Goal: Information Seeking & Learning: Learn about a topic

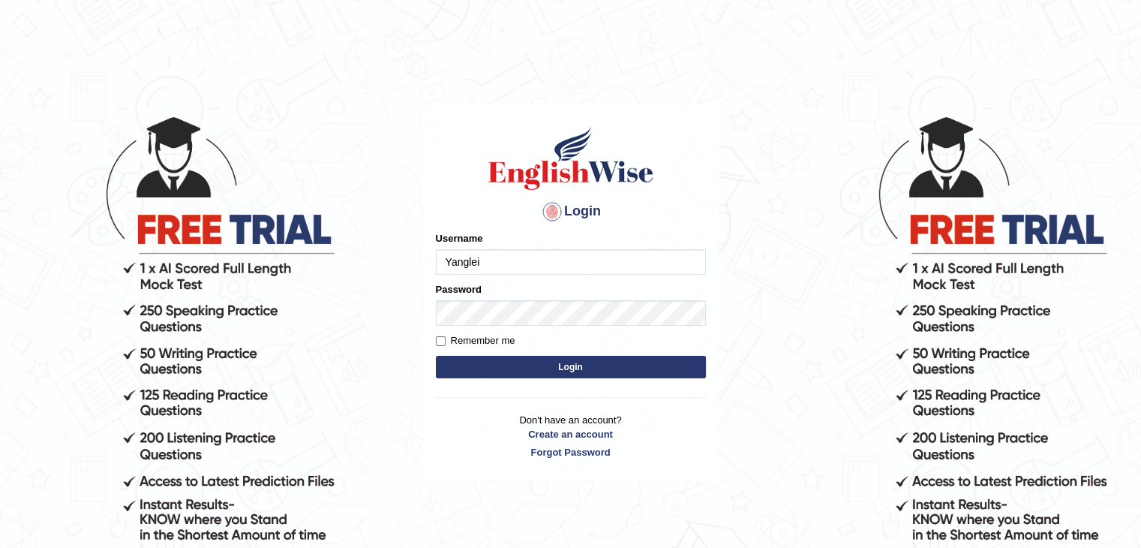
type input "Yanglei"
click at [557, 371] on button "Login" at bounding box center [571, 367] width 270 height 23
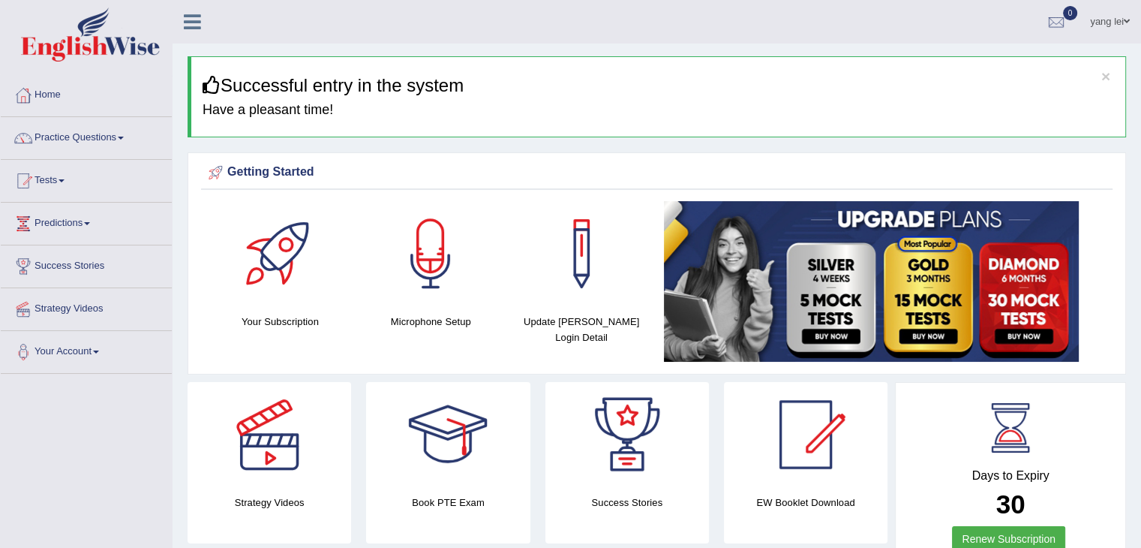
click at [404, 24] on div "yang lei Toggle navigation Username: yanglei Access Type: Online Subscription: …" at bounding box center [657, 22] width 969 height 44
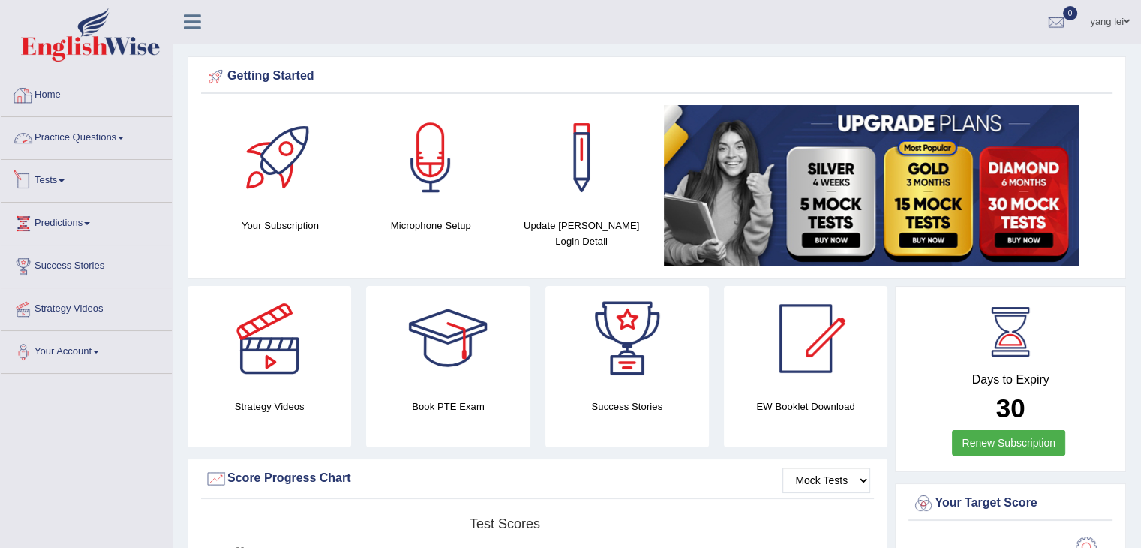
click at [119, 140] on link "Practice Questions" at bounding box center [86, 136] width 171 height 38
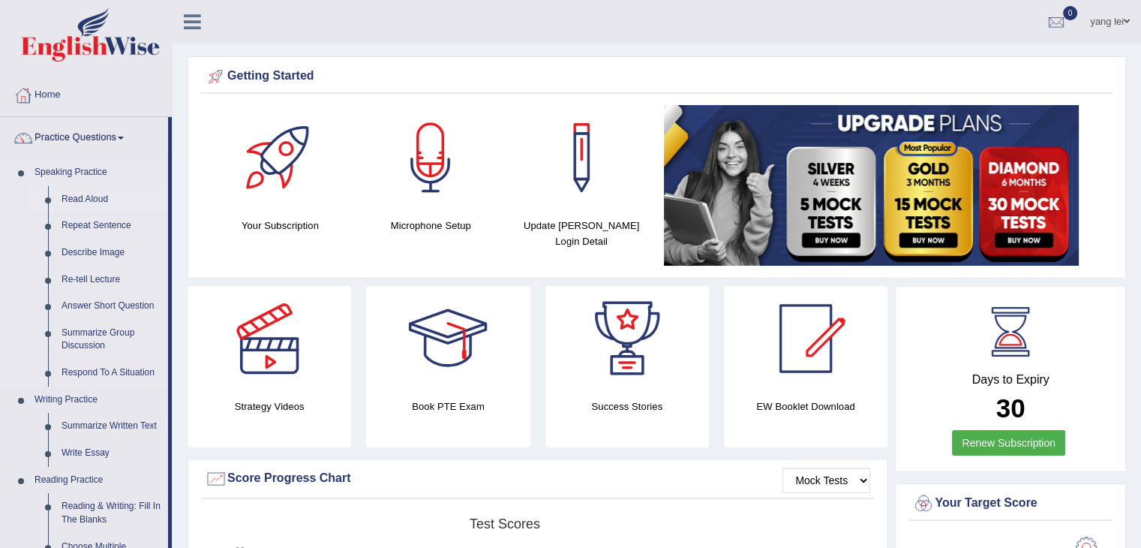
click at [93, 199] on link "Read Aloud" at bounding box center [111, 199] width 113 height 27
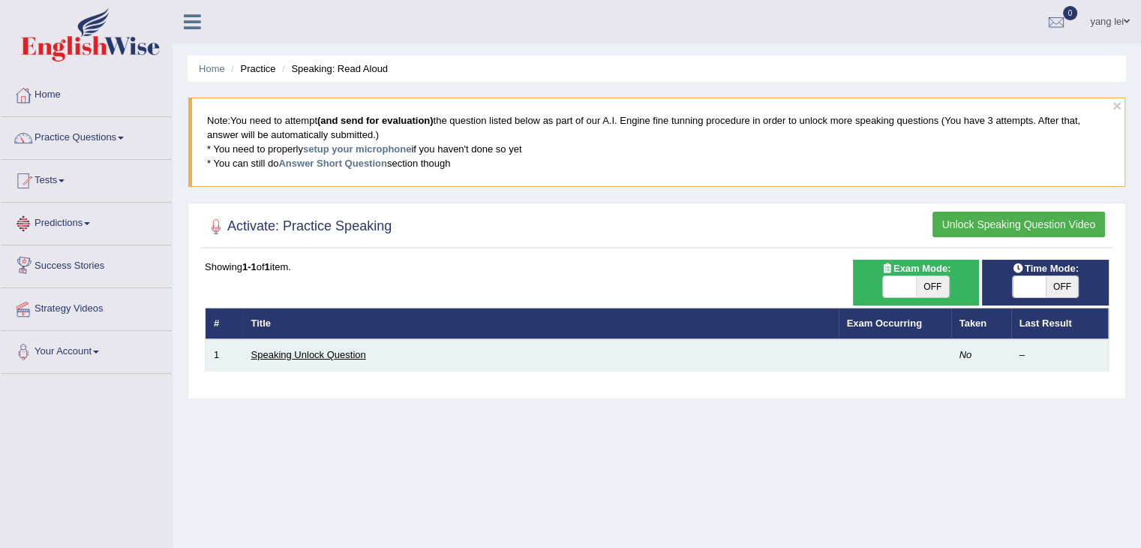
click at [333, 350] on link "Speaking Unlock Question" at bounding box center [308, 354] width 115 height 11
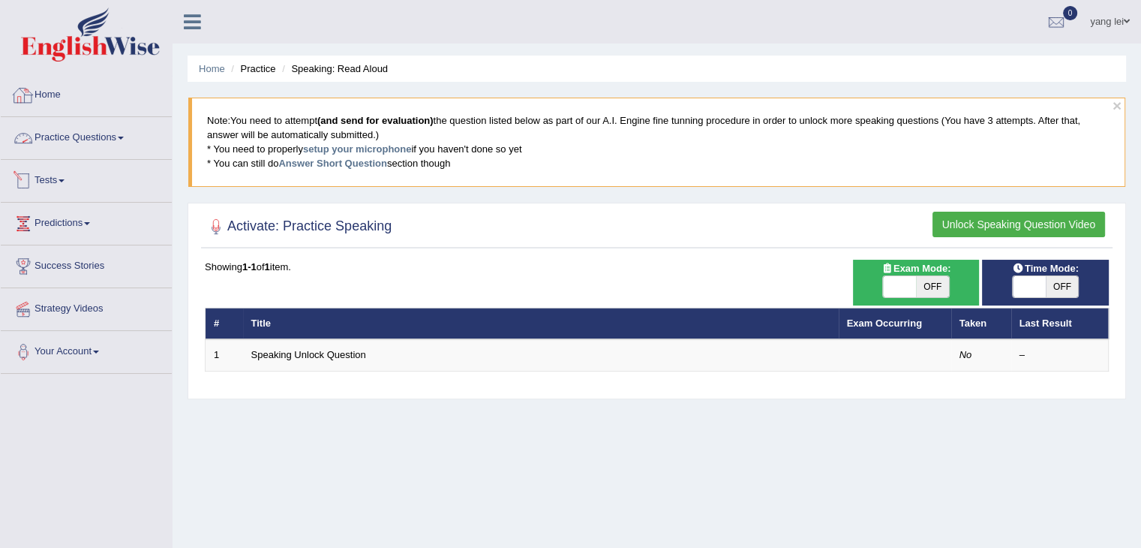
click at [77, 133] on link "Practice Questions" at bounding box center [86, 136] width 171 height 38
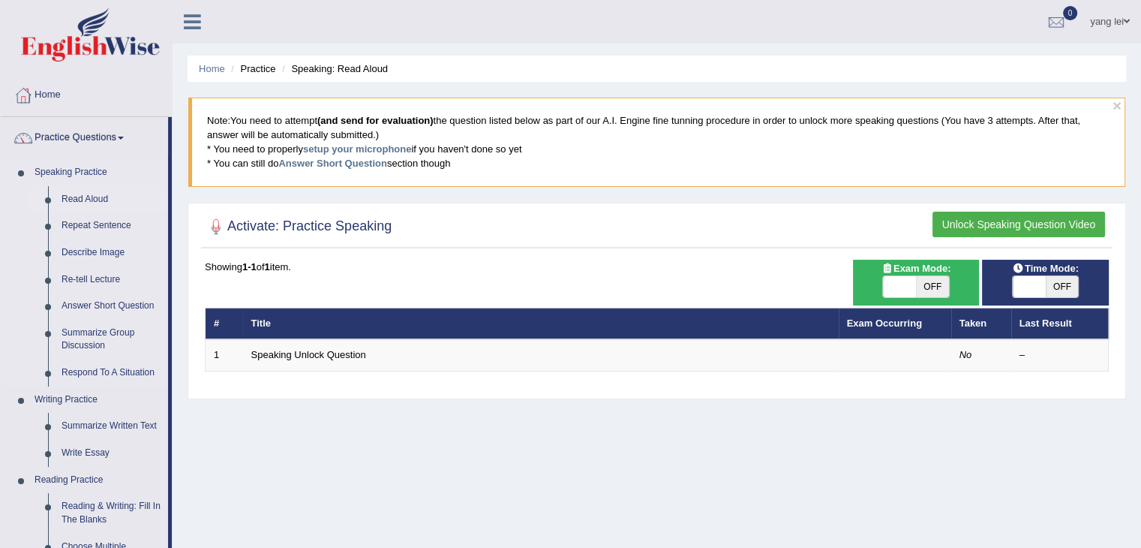
click at [81, 197] on link "Read Aloud" at bounding box center [111, 199] width 113 height 27
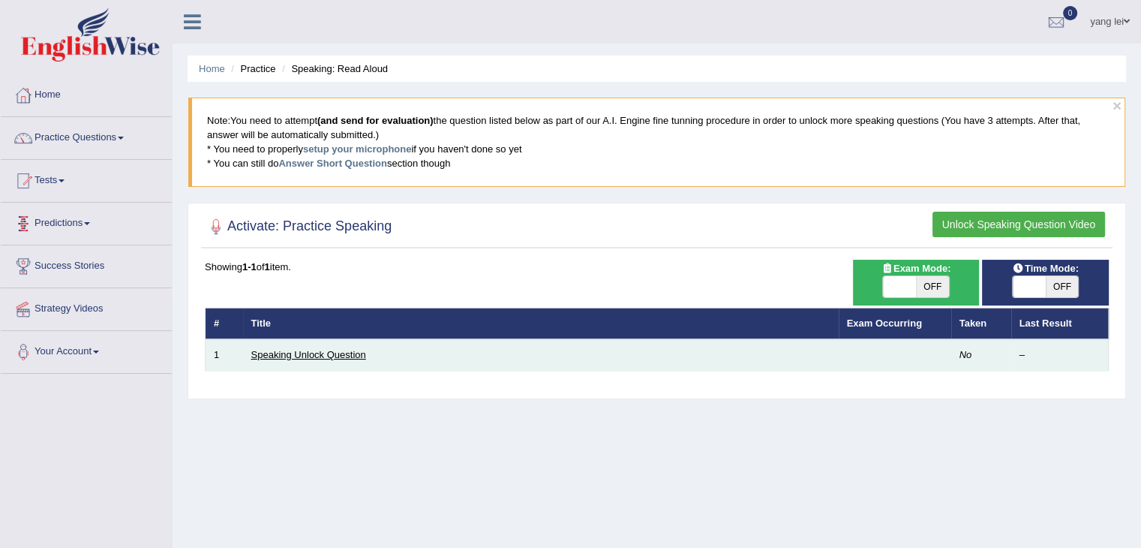
click at [308, 350] on link "Speaking Unlock Question" at bounding box center [308, 354] width 115 height 11
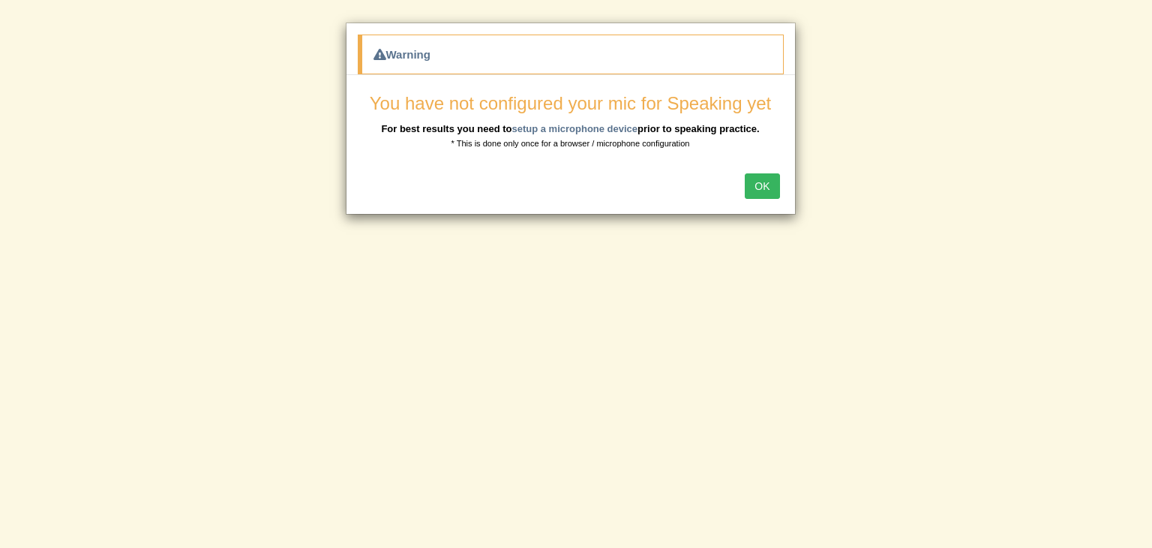
click at [762, 181] on button "OK" at bounding box center [762, 186] width 35 height 26
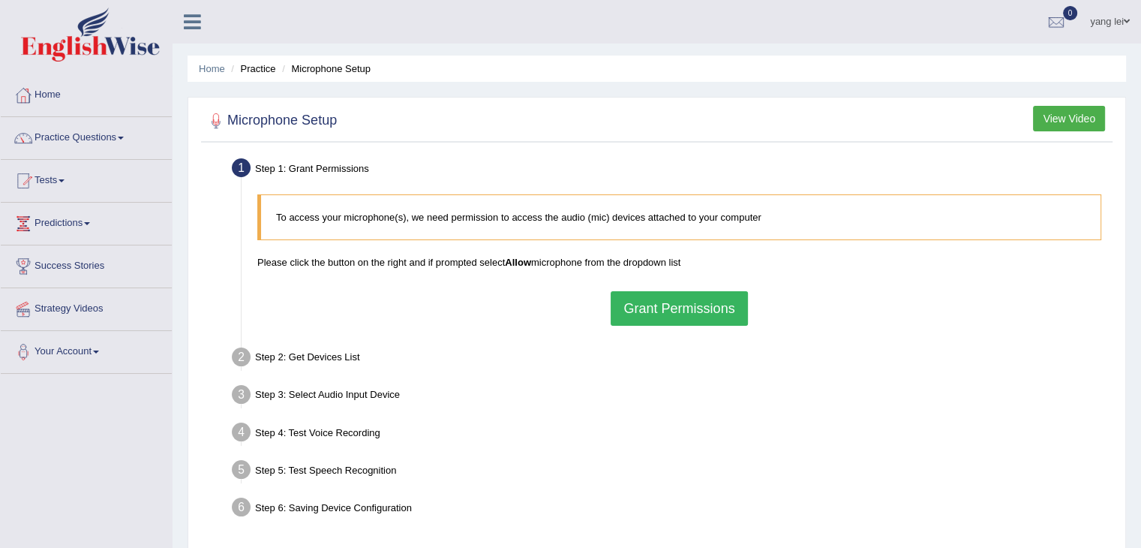
click at [661, 303] on button "Grant Permissions" at bounding box center [679, 308] width 137 height 35
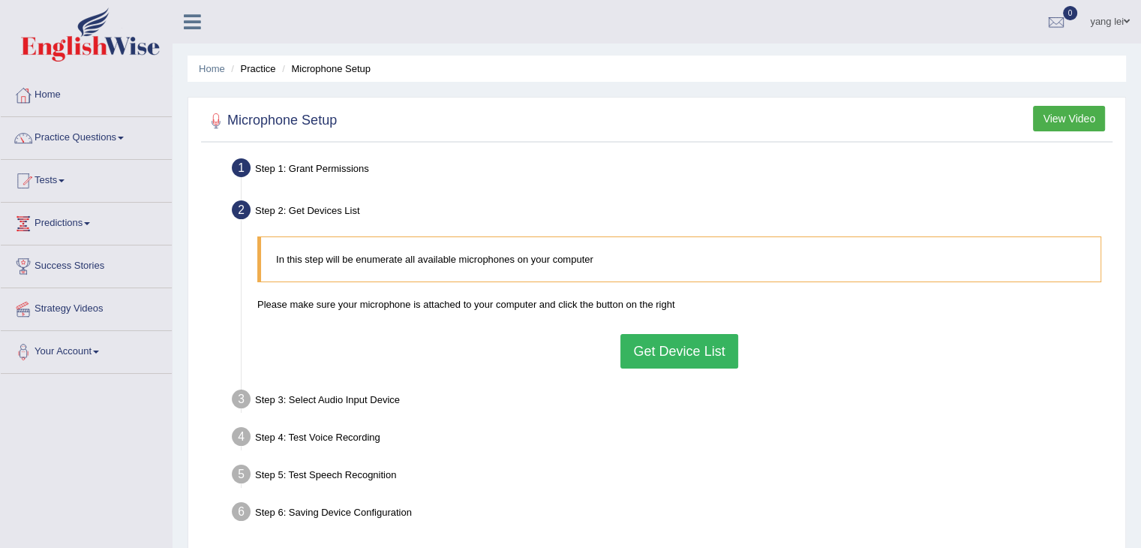
click at [676, 352] on button "Get Device List" at bounding box center [678, 351] width 117 height 35
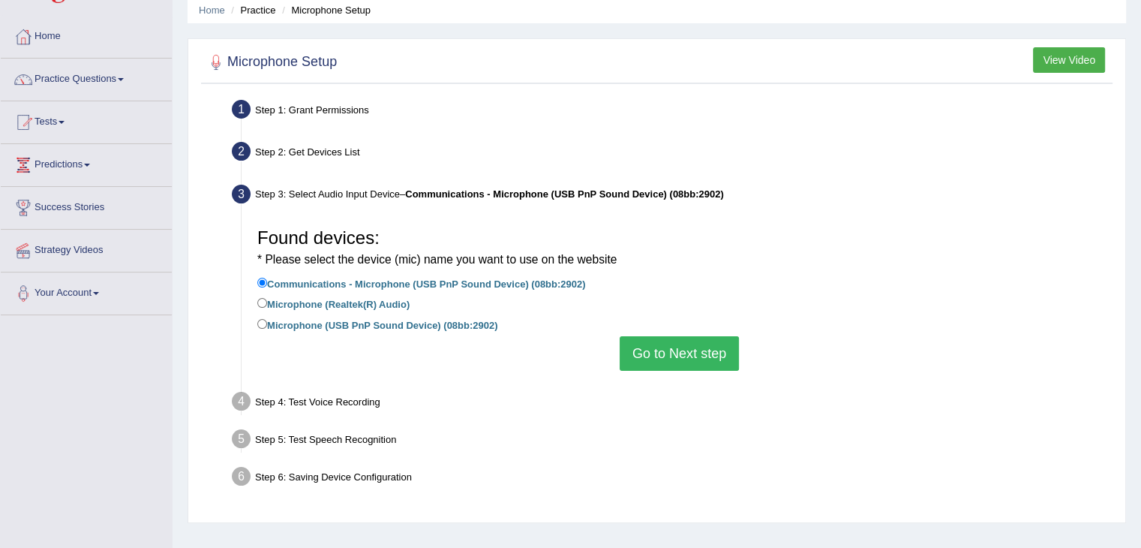
scroll to position [68, 0]
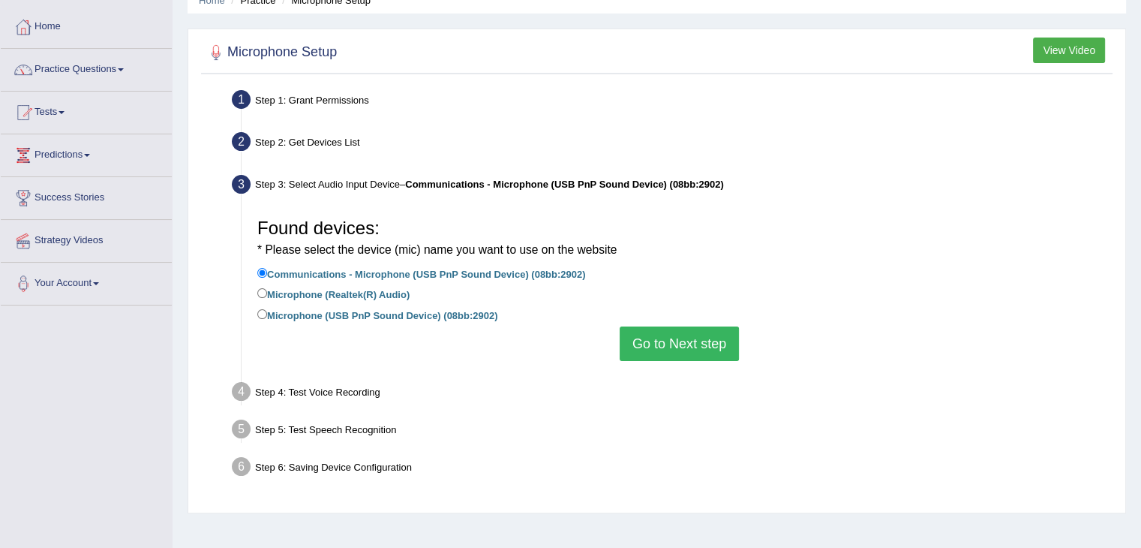
click at [680, 346] on button "Go to Next step" at bounding box center [679, 343] width 119 height 35
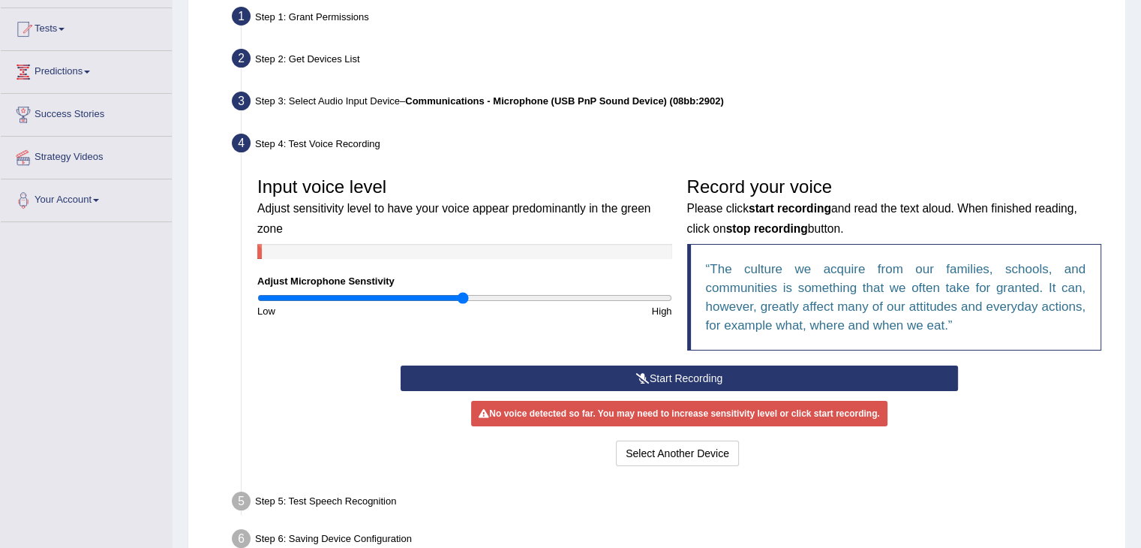
scroll to position [152, 0]
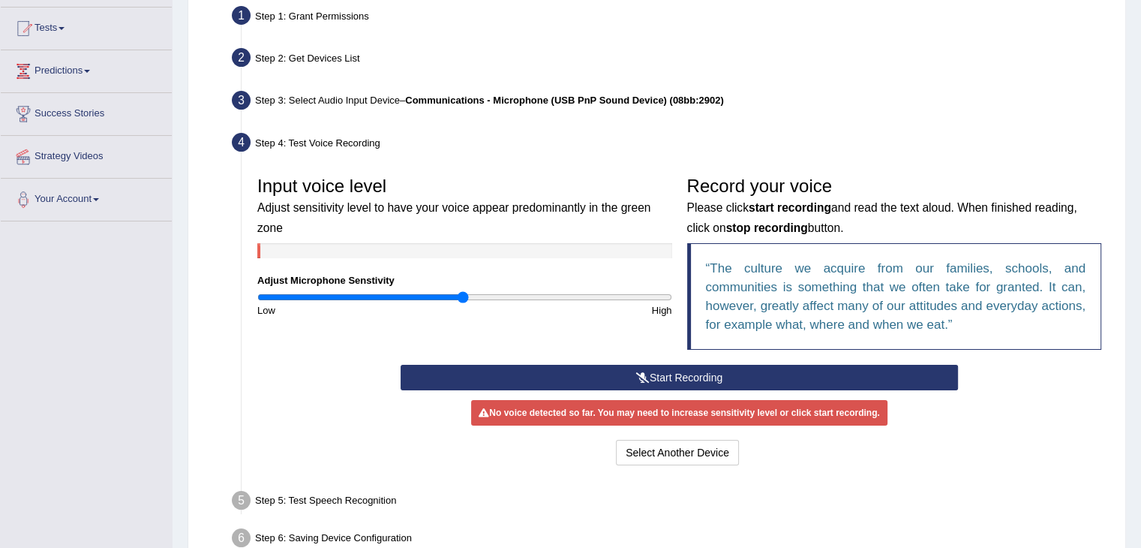
click at [659, 379] on button "Start Recording" at bounding box center [679, 378] width 557 height 26
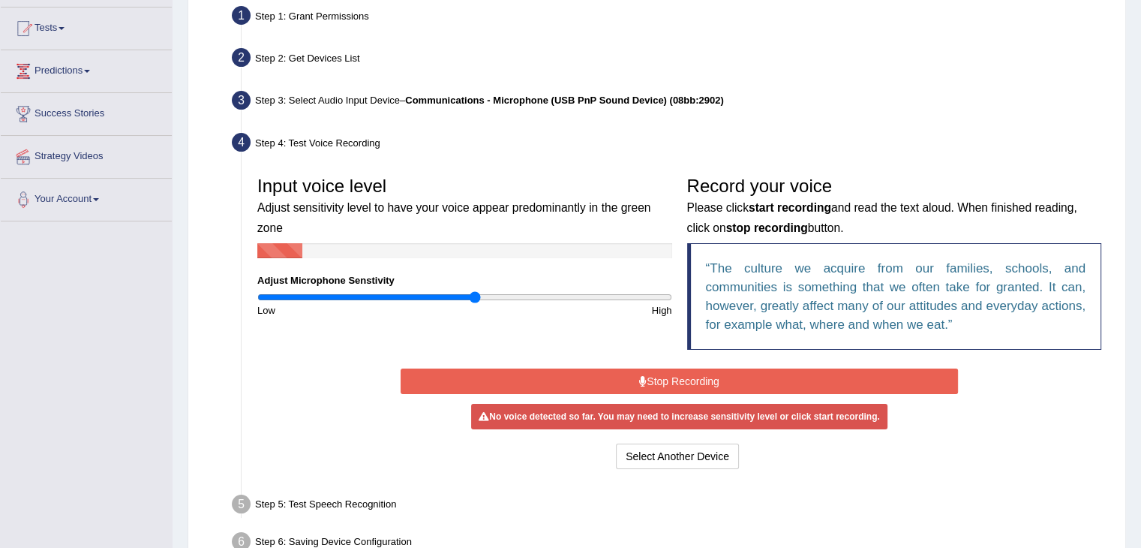
click at [476, 296] on input "range" at bounding box center [464, 297] width 415 height 12
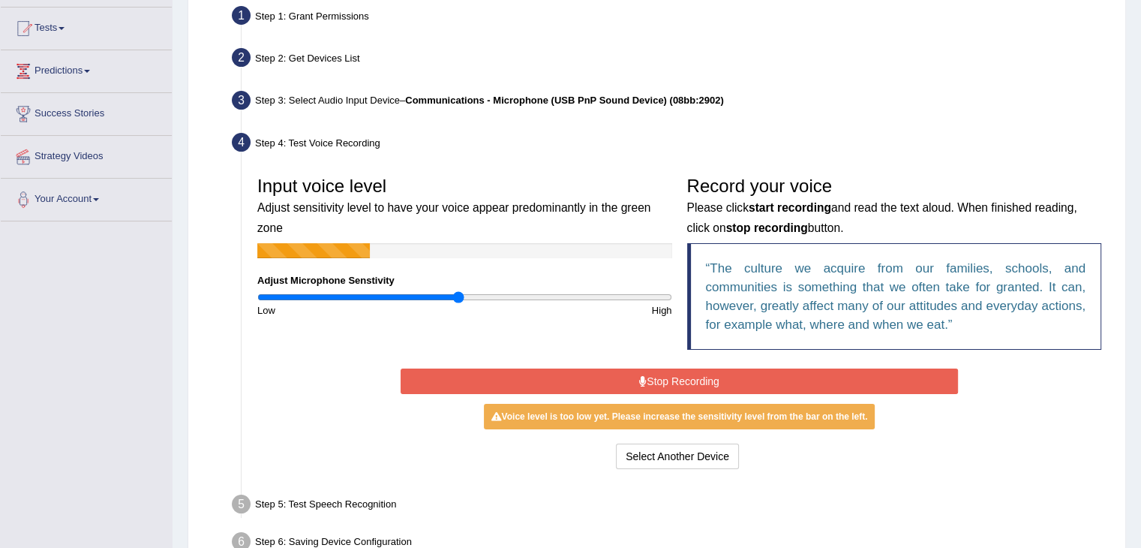
click at [458, 296] on input "range" at bounding box center [464, 297] width 415 height 12
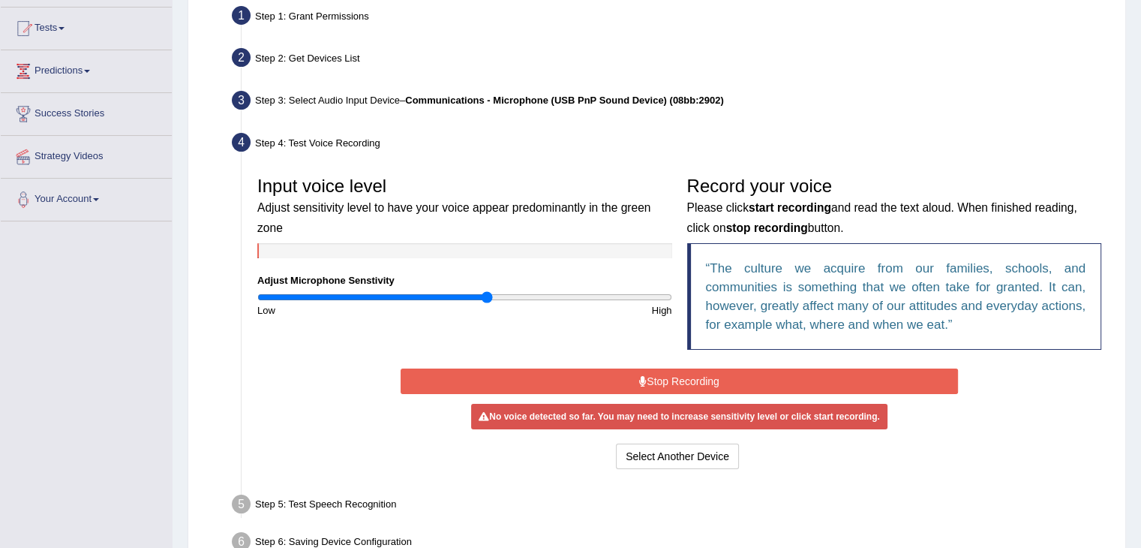
click at [486, 295] on input "range" at bounding box center [464, 297] width 415 height 12
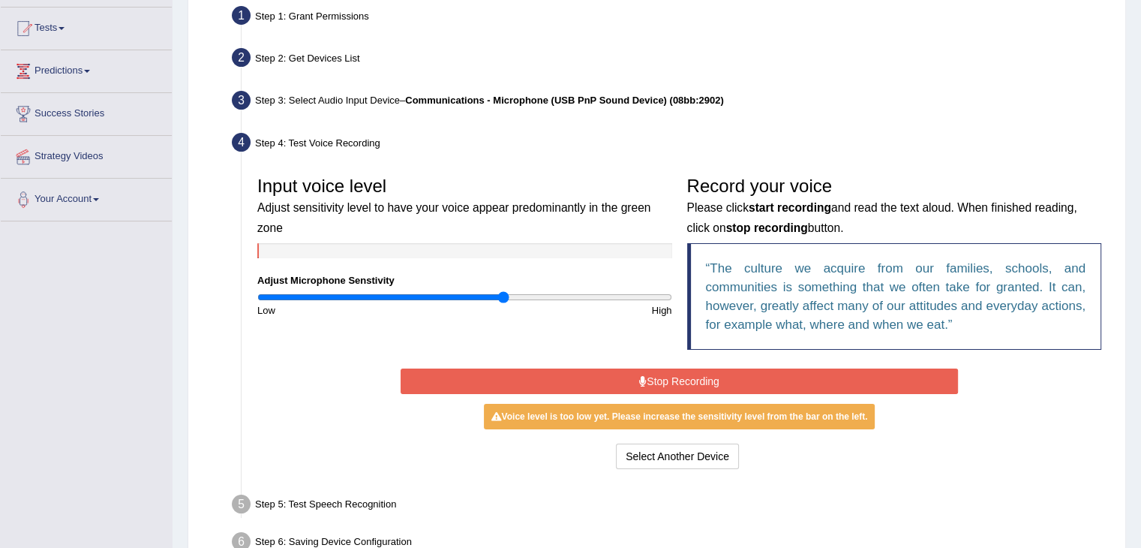
click at [503, 295] on input "range" at bounding box center [464, 297] width 415 height 12
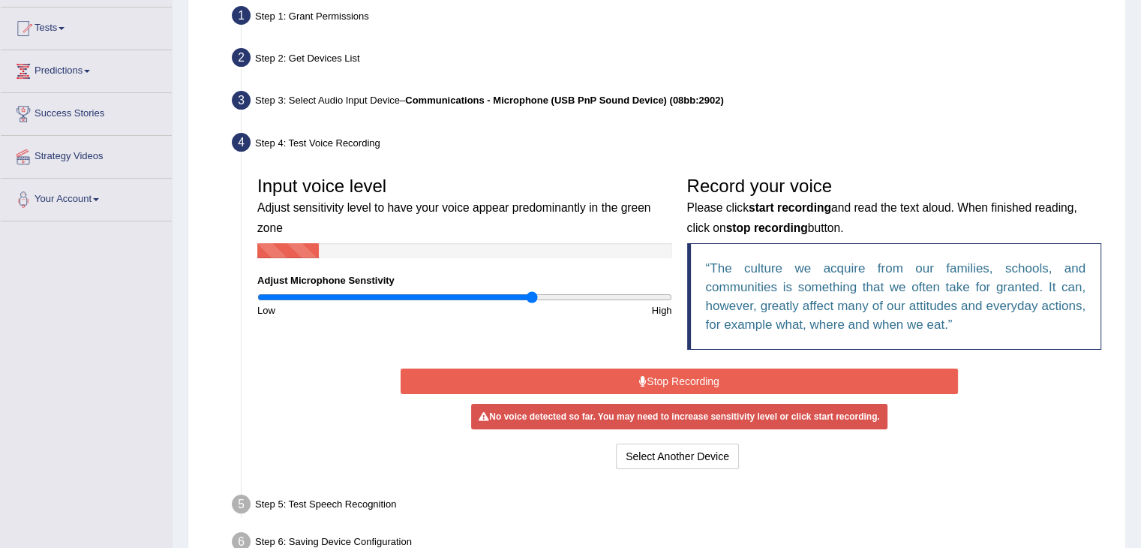
click at [531, 298] on input "range" at bounding box center [464, 297] width 415 height 12
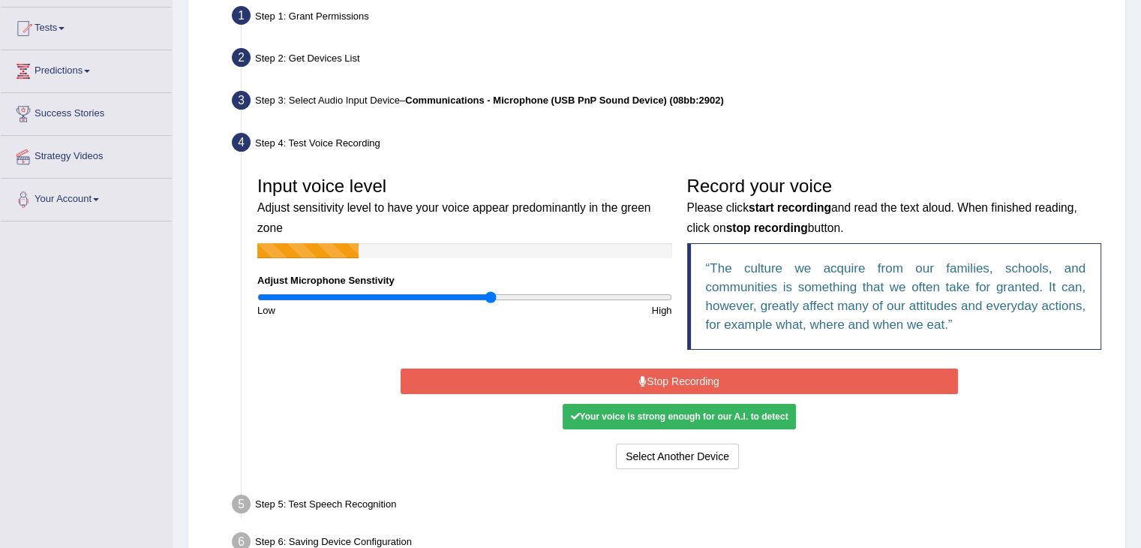
drag, startPoint x: 531, startPoint y: 296, endPoint x: 491, endPoint y: 305, distance: 41.3
type input "1.14"
click at [491, 303] on input "range" at bounding box center [464, 297] width 415 height 12
click at [678, 376] on button "Stop Recording" at bounding box center [679, 381] width 557 height 26
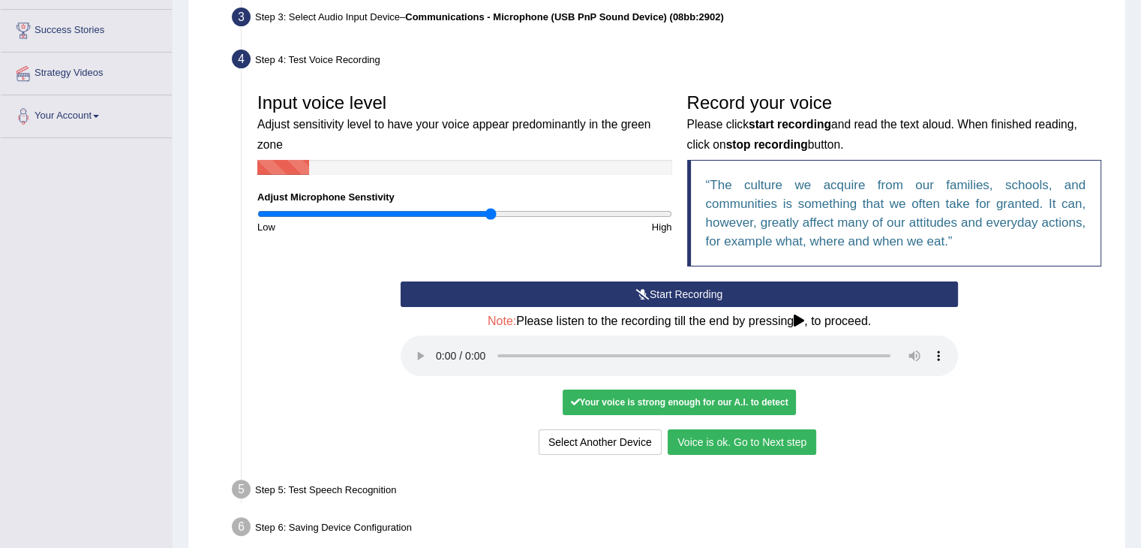
scroll to position [236, 0]
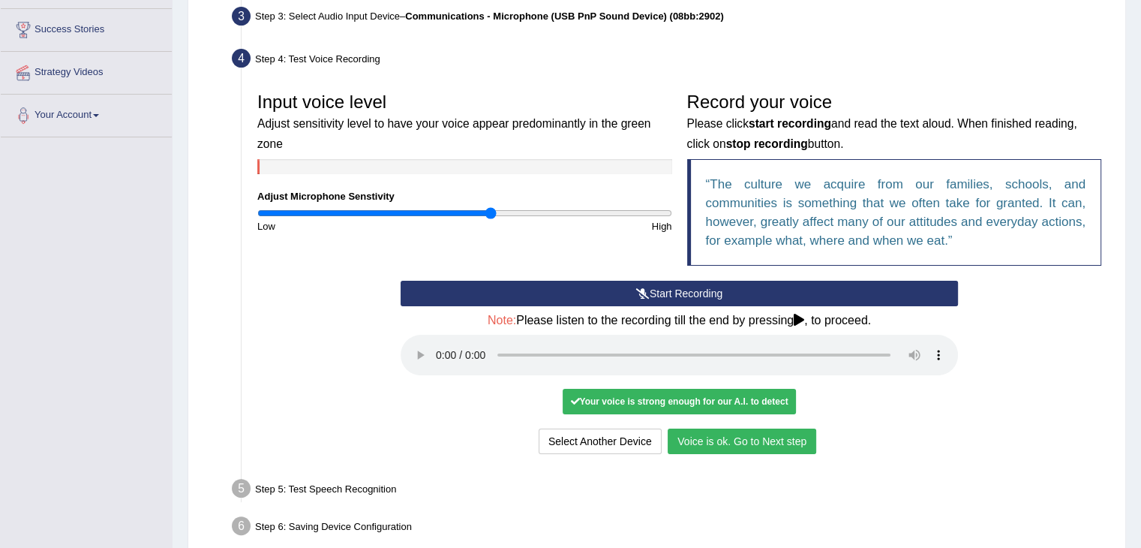
click at [748, 443] on button "Voice is ok. Go to Next step" at bounding box center [742, 441] width 149 height 26
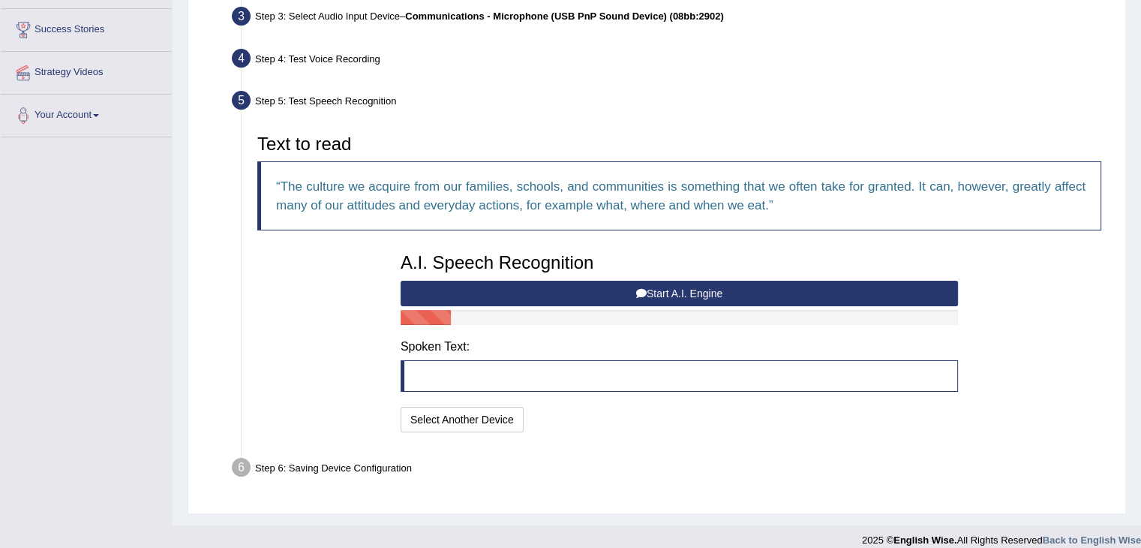
click at [689, 294] on button "Start A.I. Engine" at bounding box center [679, 294] width 557 height 26
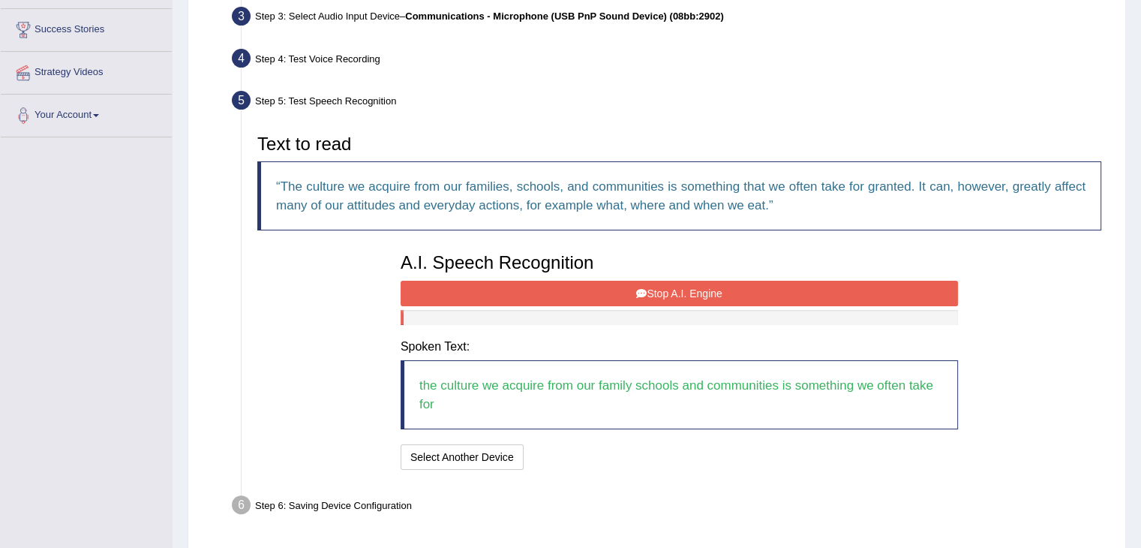
click at [710, 287] on button "Stop A.I. Engine" at bounding box center [679, 294] width 557 height 26
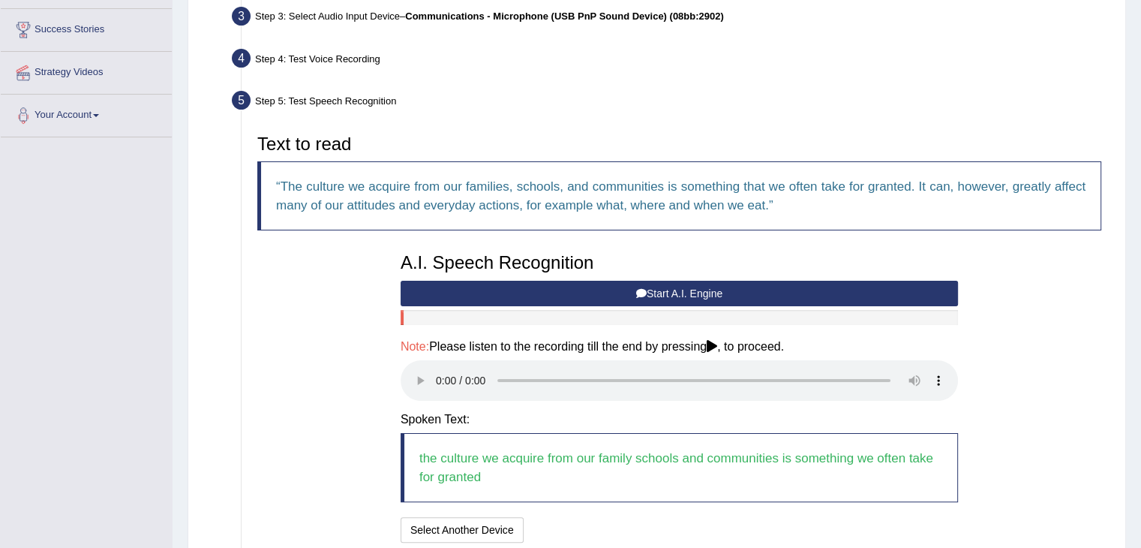
scroll to position [360, 0]
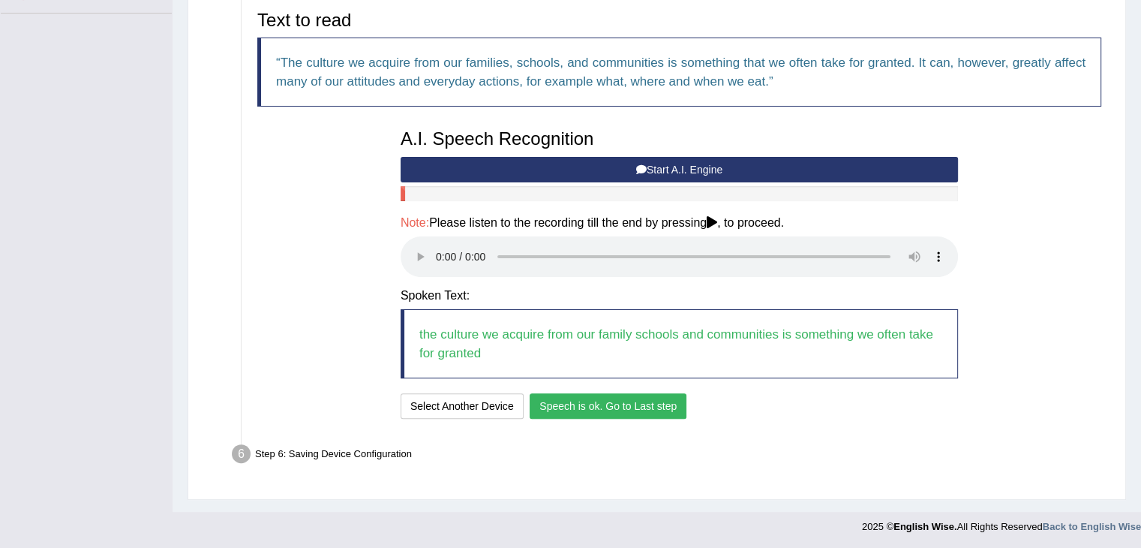
click at [629, 406] on button "Speech is ok. Go to Last step" at bounding box center [608, 406] width 157 height 26
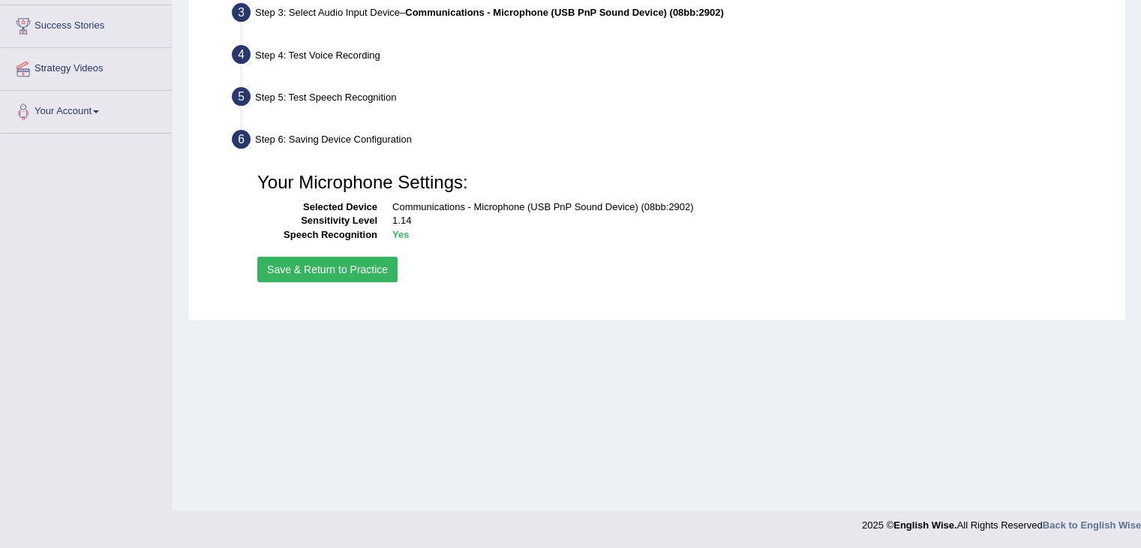
click at [363, 262] on button "Save & Return to Practice" at bounding box center [327, 270] width 140 height 26
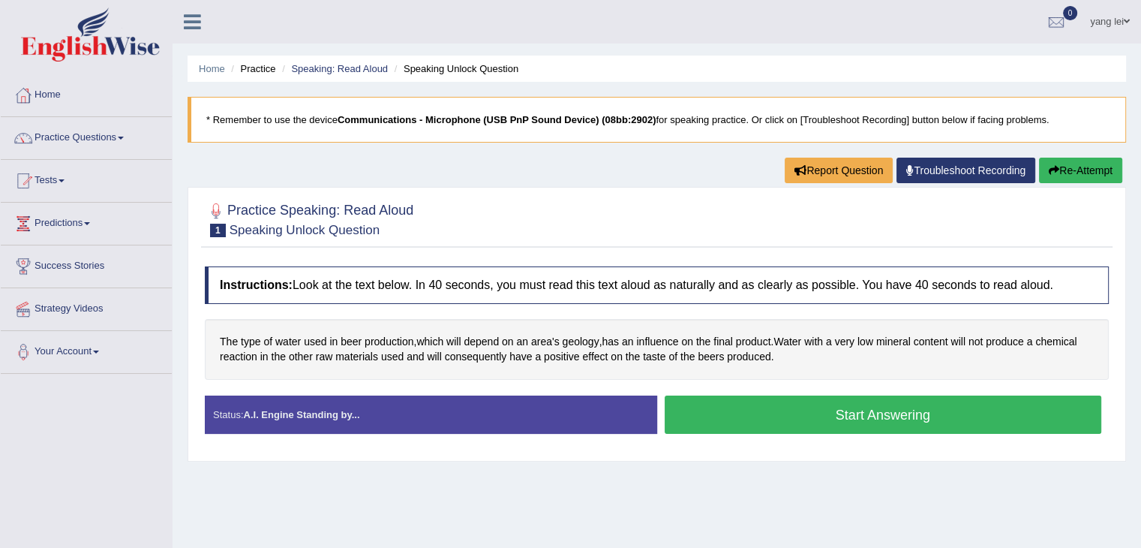
click at [821, 419] on button "Start Answering" at bounding box center [883, 414] width 437 height 38
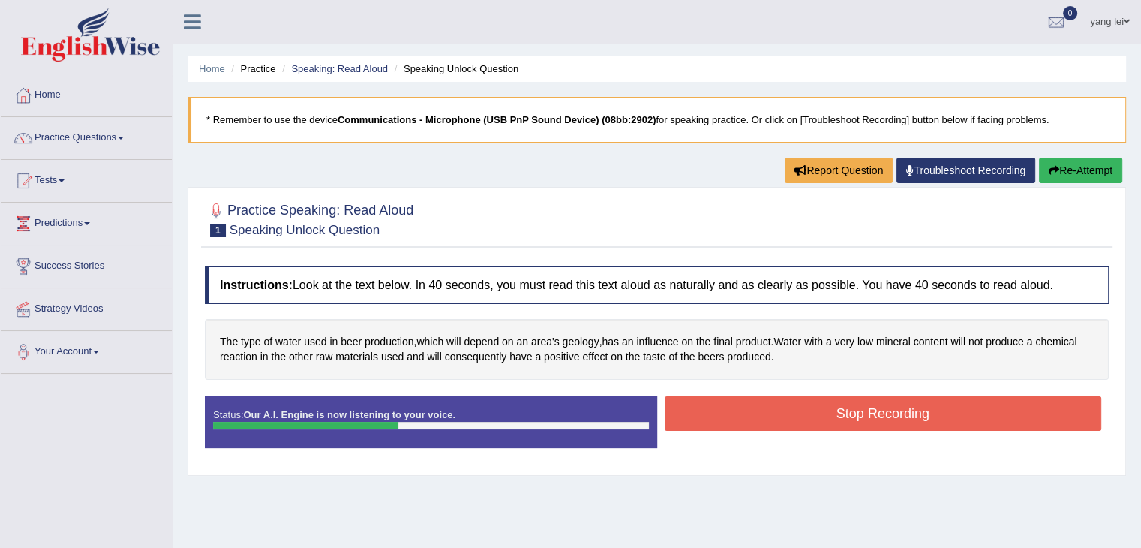
click at [765, 411] on button "Stop Recording" at bounding box center [883, 413] width 437 height 35
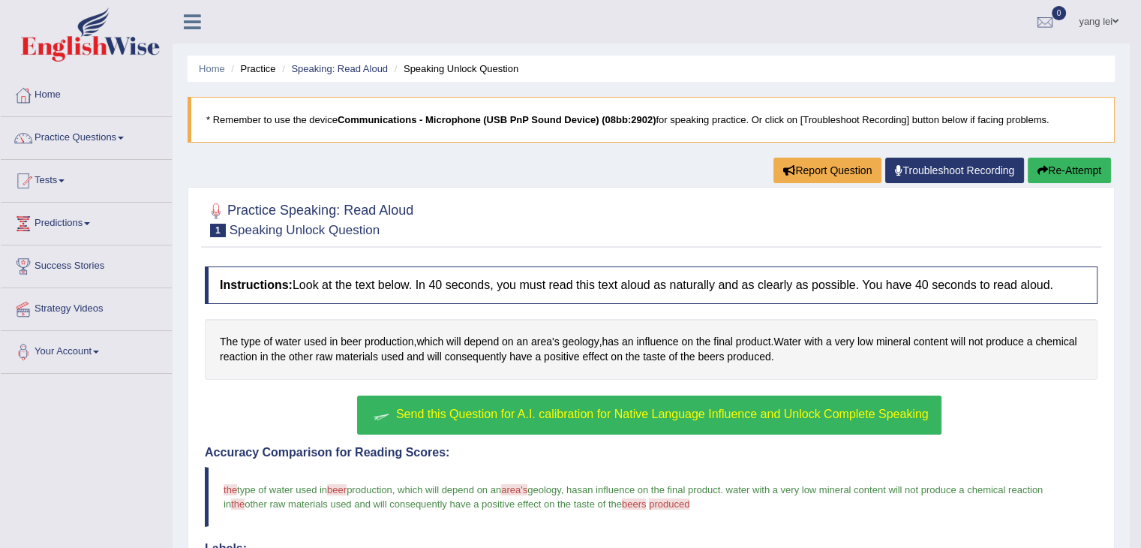
click at [583, 403] on button "Send this Question for A.I. calibration for Native Language Influence and Unloc…" at bounding box center [649, 414] width 584 height 39
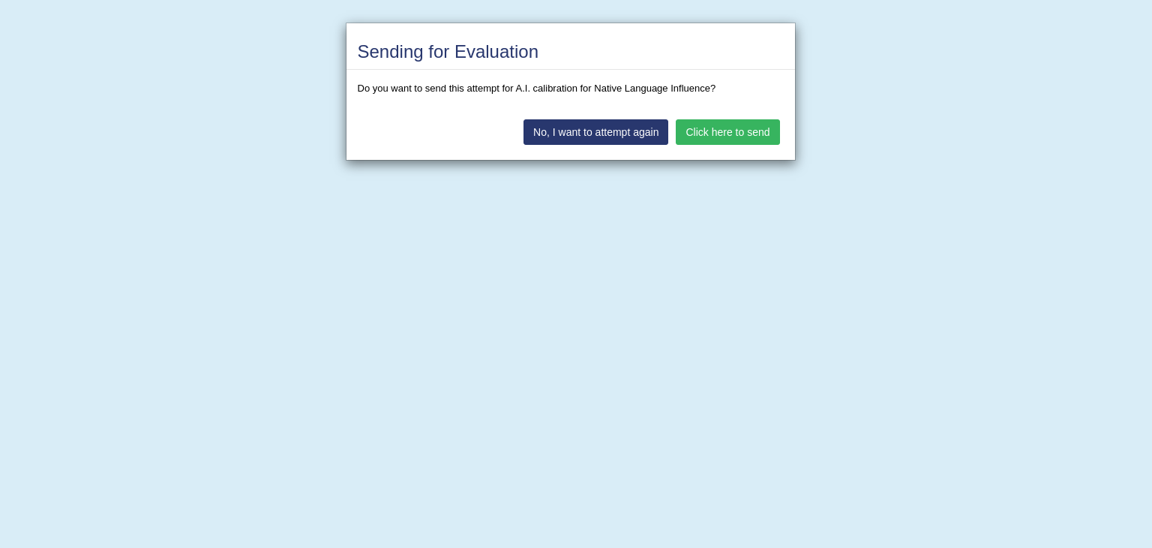
click at [731, 128] on button "Click here to send" at bounding box center [728, 132] width 104 height 26
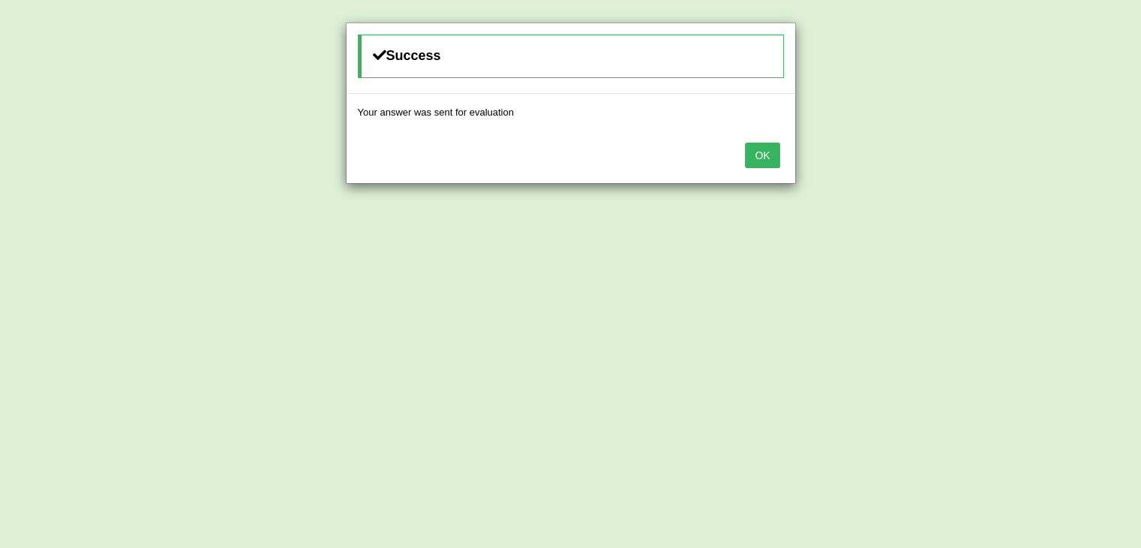
click at [751, 149] on button "OK" at bounding box center [762, 156] width 35 height 26
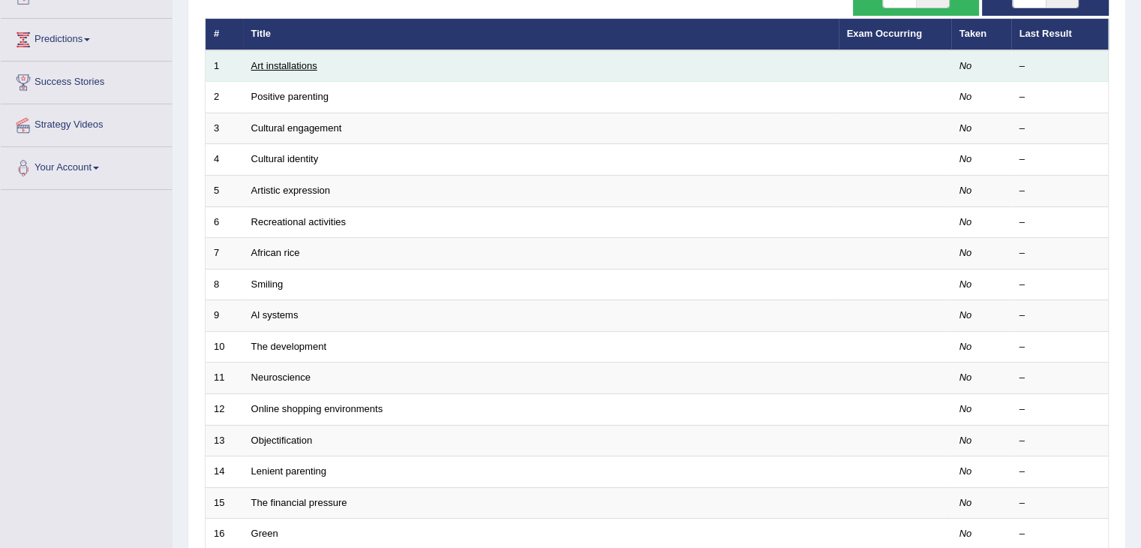
scroll to position [172, 0]
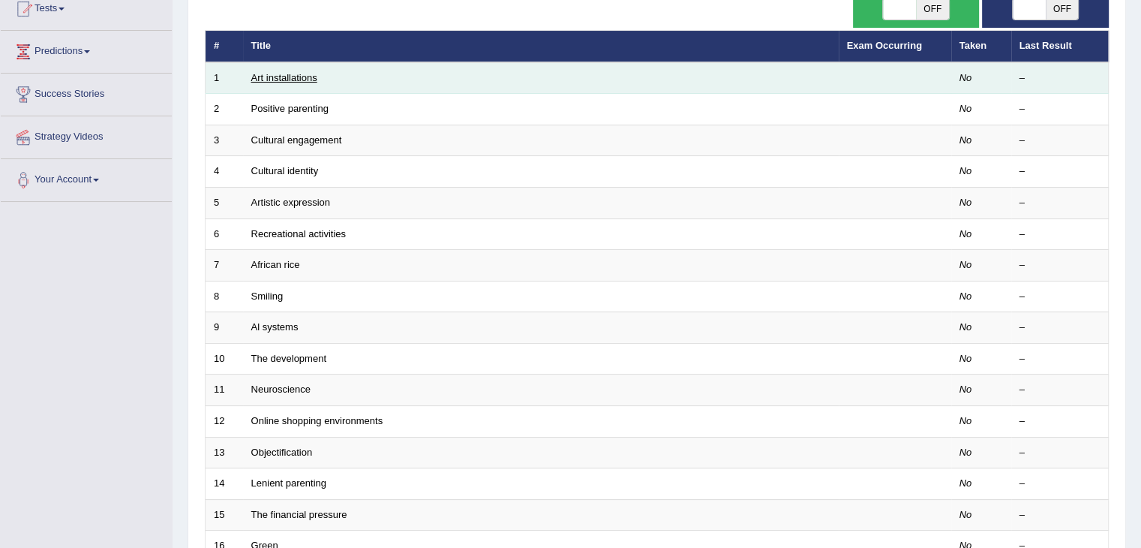
click at [297, 79] on link "Art installations" at bounding box center [284, 77] width 66 height 11
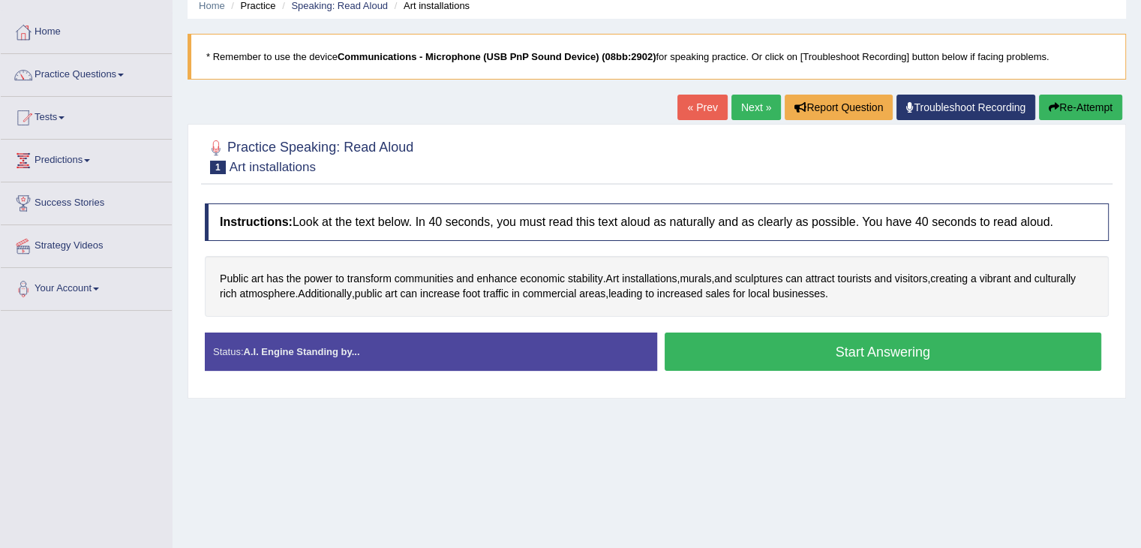
click at [753, 353] on button "Start Answering" at bounding box center [883, 351] width 437 height 38
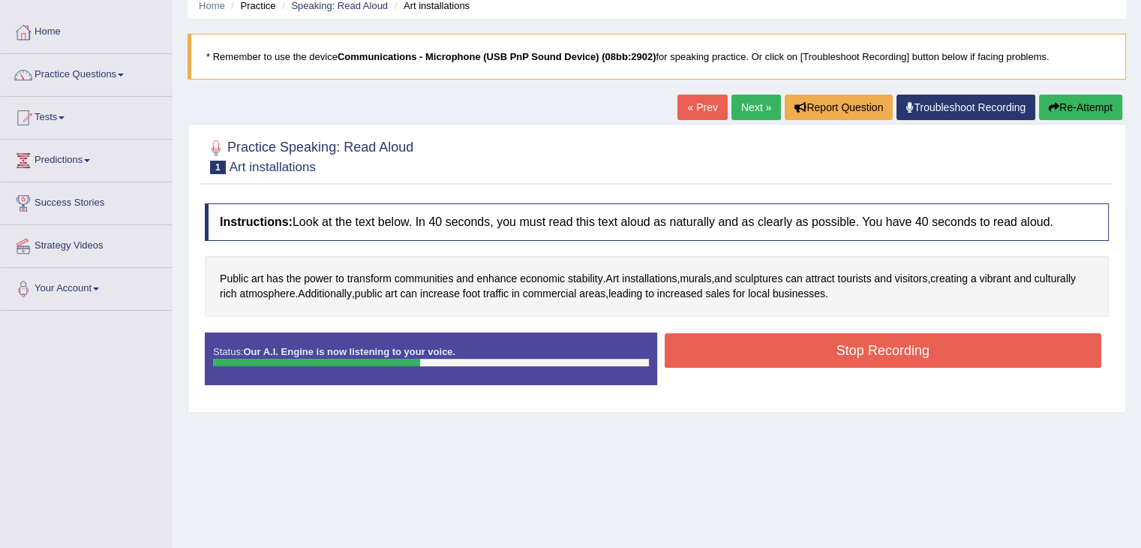
click at [777, 346] on button "Stop Recording" at bounding box center [883, 350] width 437 height 35
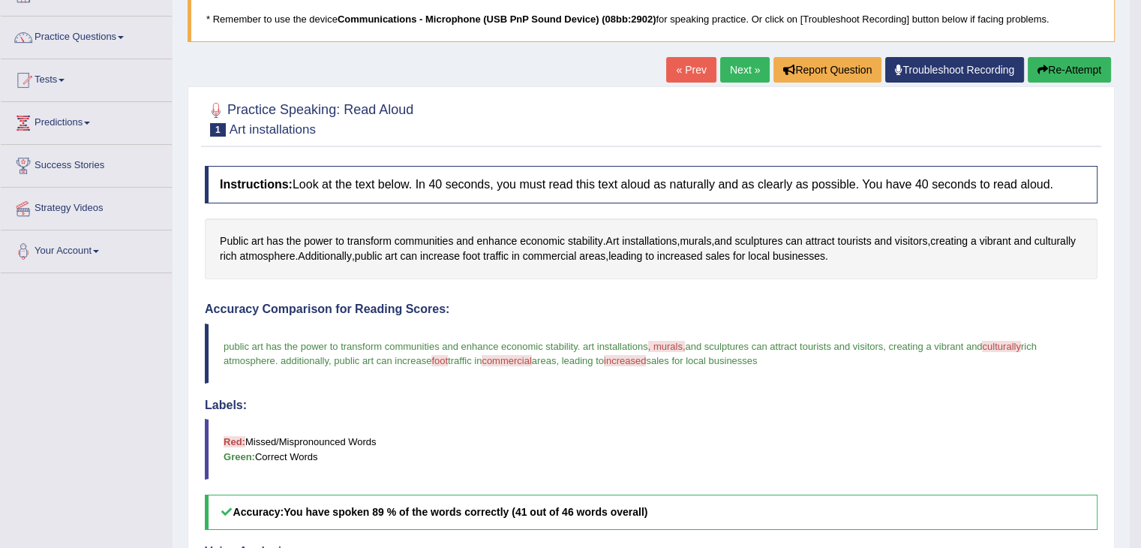
scroll to position [99, 0]
